Goal: Information Seeking & Learning: Learn about a topic

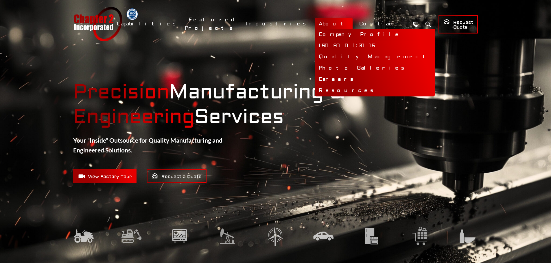
click at [349, 34] on link "Company Profile" at bounding box center [375, 34] width 120 height 11
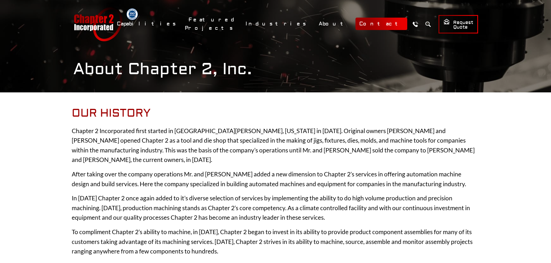
click at [377, 27] on link "Contact" at bounding box center [381, 24] width 52 height 12
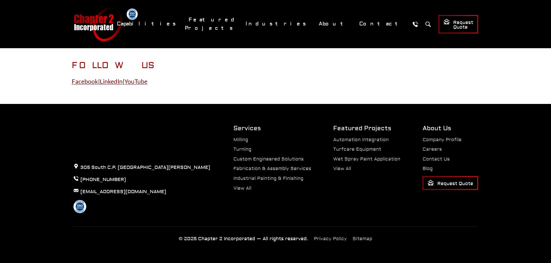
scroll to position [371, 0]
click at [436, 141] on link "Company Profile" at bounding box center [441, 140] width 39 height 6
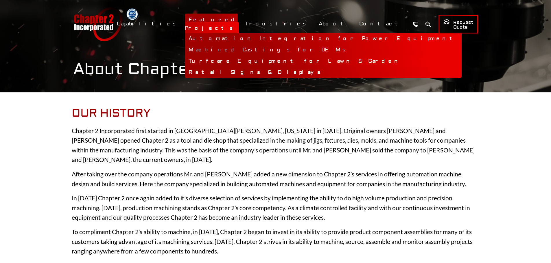
click at [269, 56] on link "Turfcare Equipment for Lawn & Garden" at bounding box center [323, 61] width 277 height 11
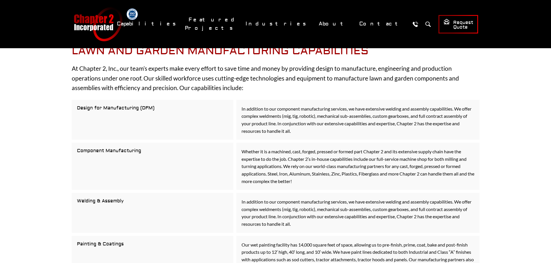
scroll to position [520, 0]
